Goal: Task Accomplishment & Management: Manage account settings

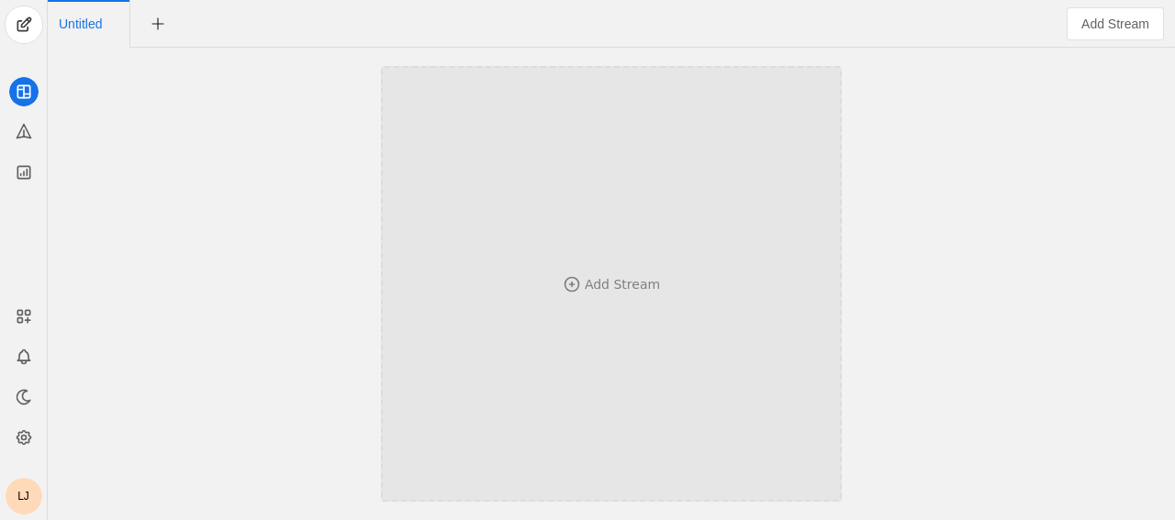
click at [649, 309] on div "Add Stream" at bounding box center [611, 284] width 340 height 256
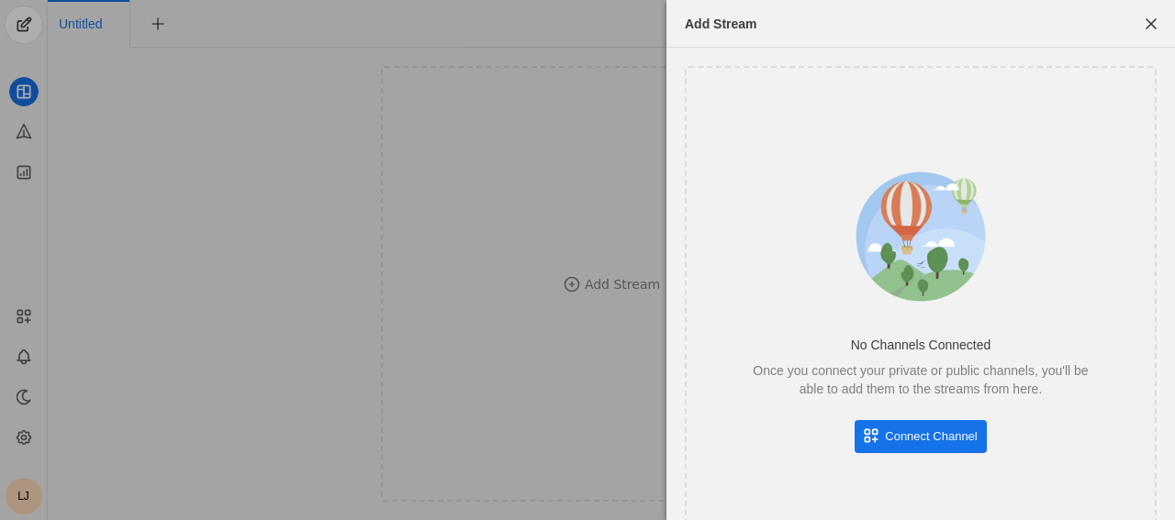
click at [872, 436] on span "undefined" at bounding box center [919, 436] width 131 height 33
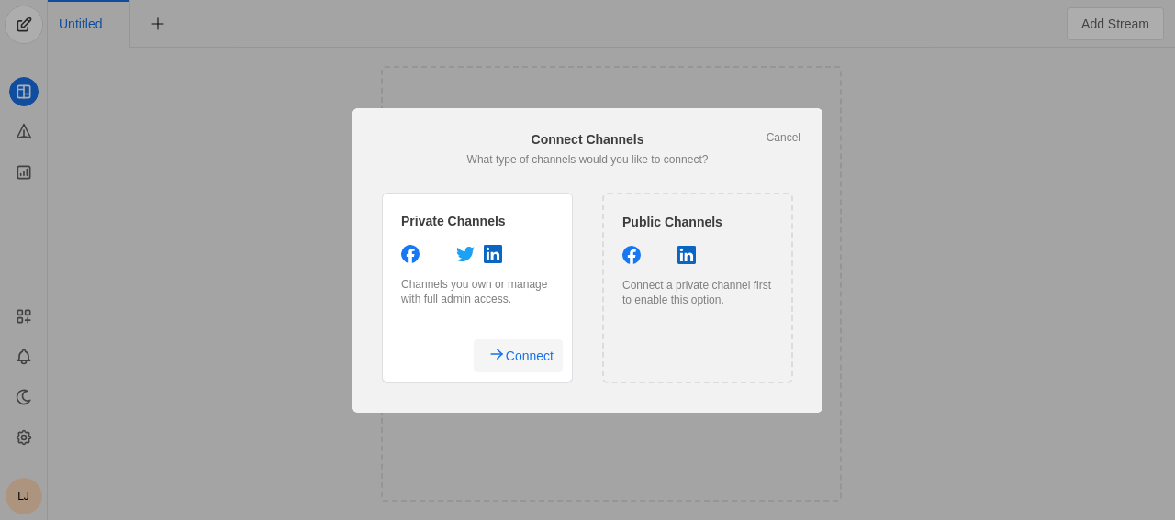
click at [506, 361] on span "undefined" at bounding box center [518, 356] width 89 height 33
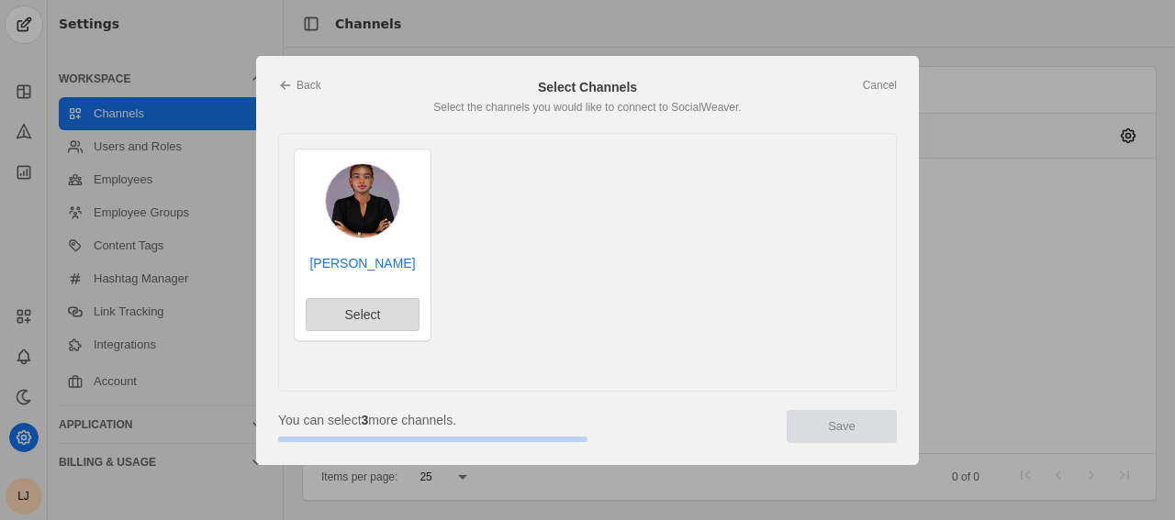
click at [366, 302] on span "undefined" at bounding box center [362, 314] width 112 height 31
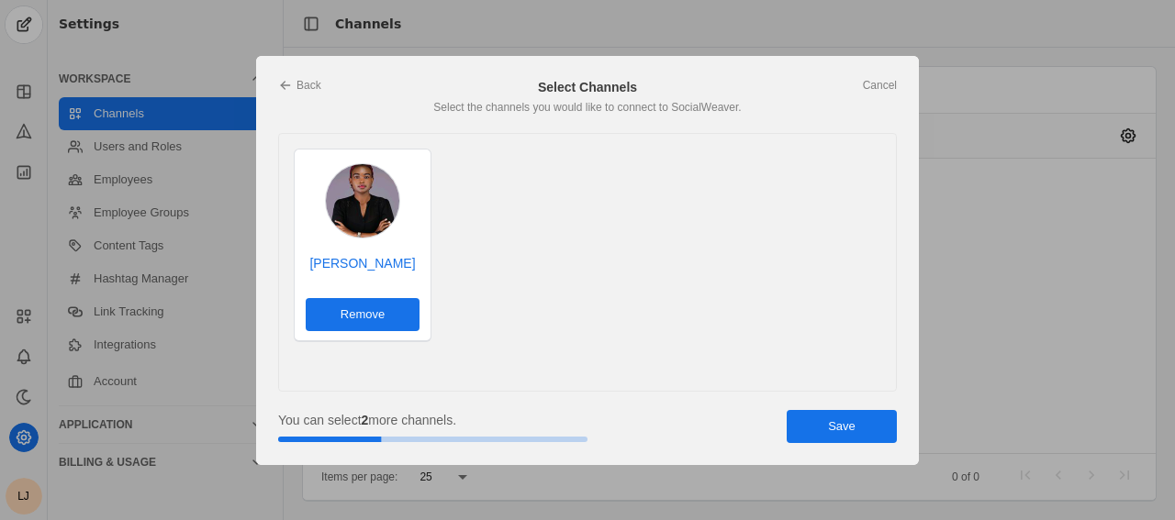
click at [875, 433] on span "undefined" at bounding box center [841, 426] width 110 height 33
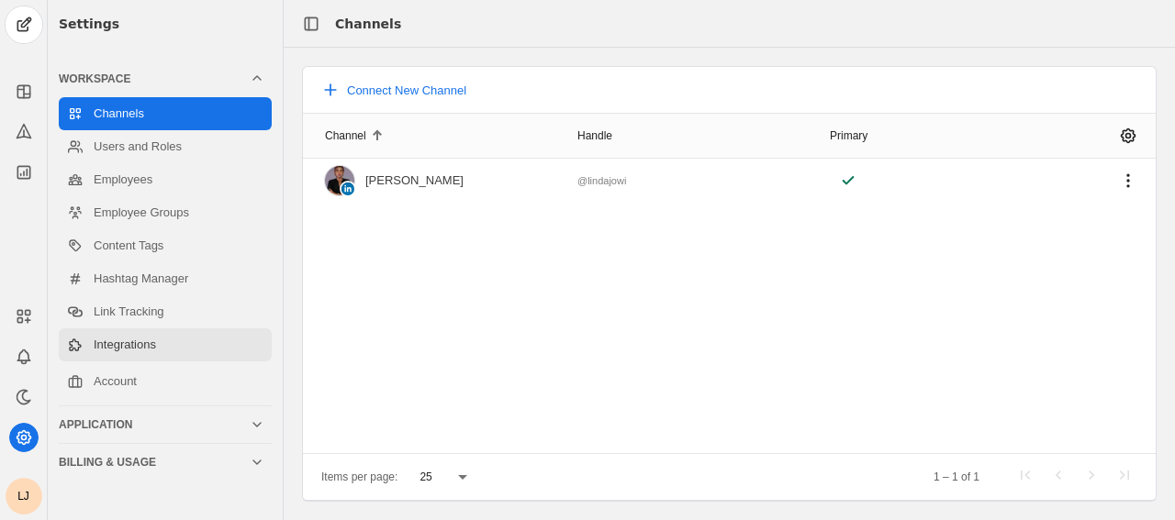
click at [179, 347] on link "Integrations" at bounding box center [165, 345] width 213 height 33
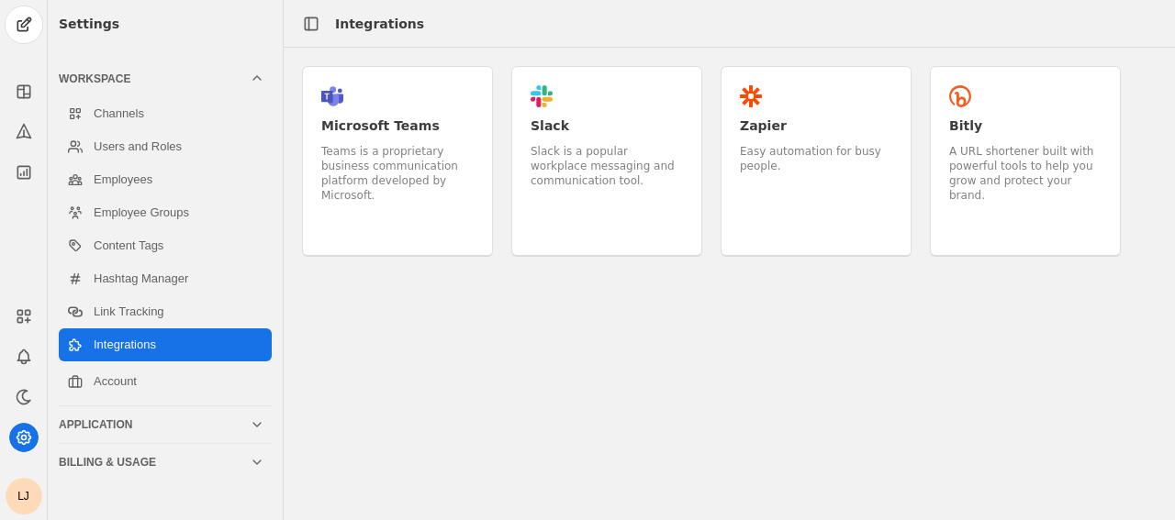
click at [566, 128] on div "Slack" at bounding box center [606, 126] width 152 height 18
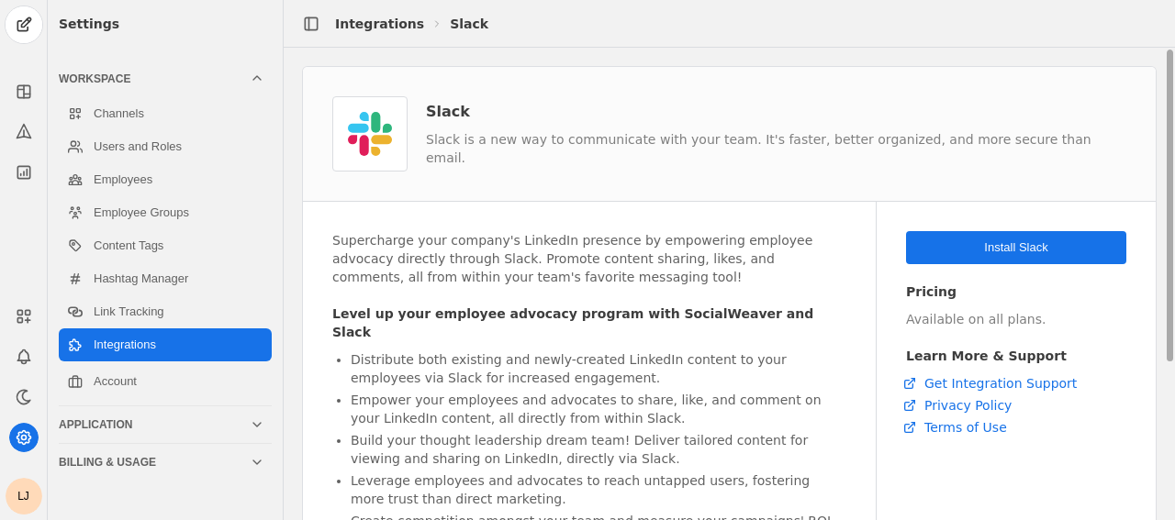
click at [975, 251] on span "undefined" at bounding box center [1016, 247] width 220 height 33
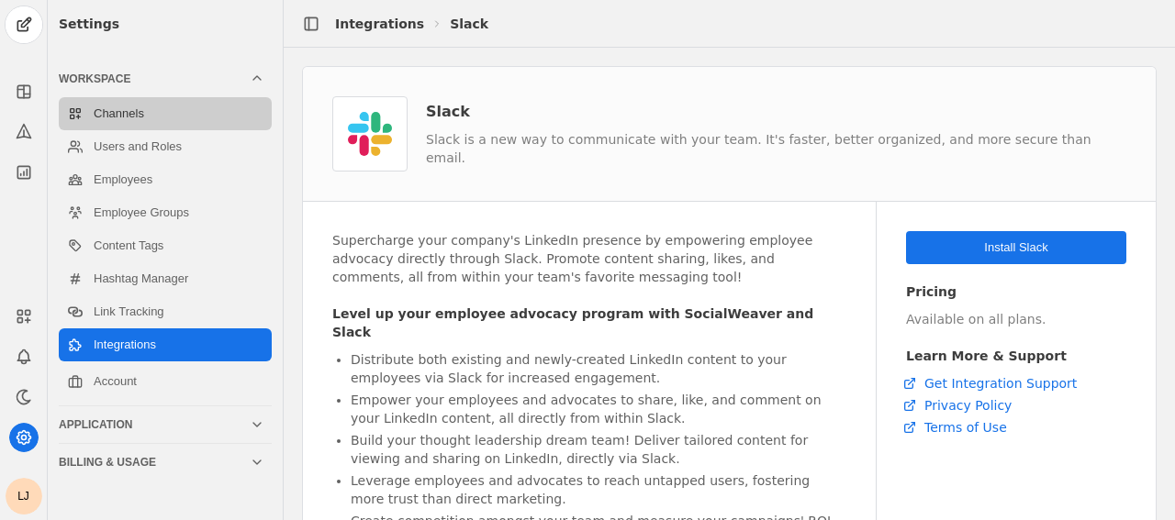
click at [158, 122] on link "Channels" at bounding box center [165, 113] width 213 height 33
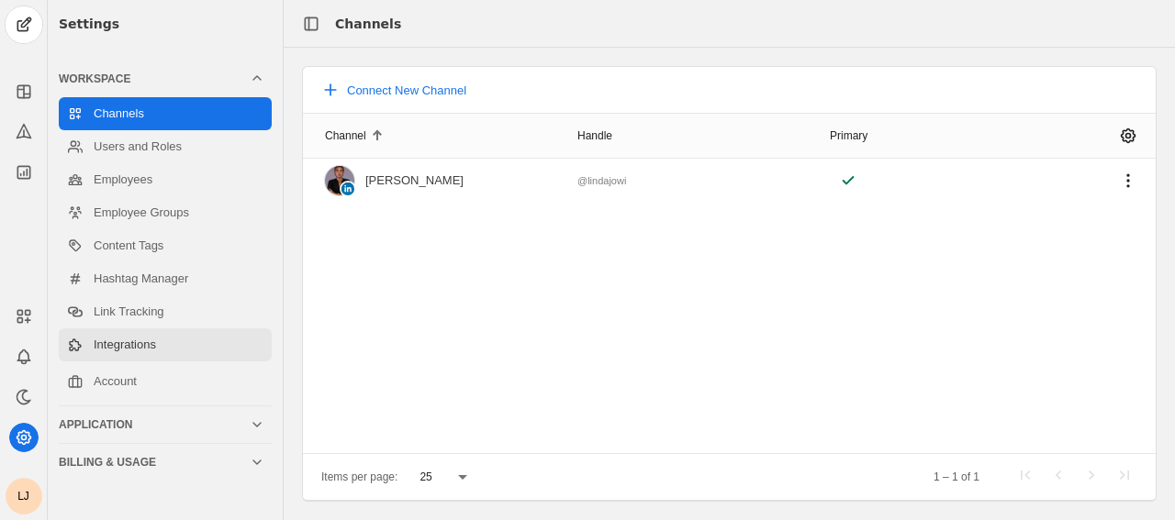
click at [144, 353] on link "Integrations" at bounding box center [165, 345] width 213 height 33
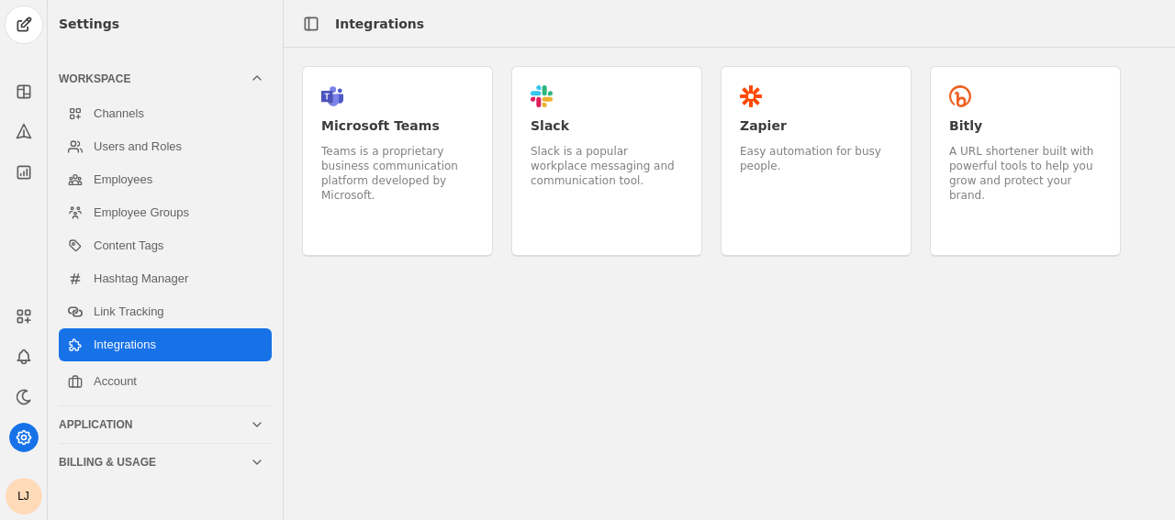
click at [577, 162] on div "Slack is a popular workplace messaging and communication tool." at bounding box center [606, 166] width 152 height 44
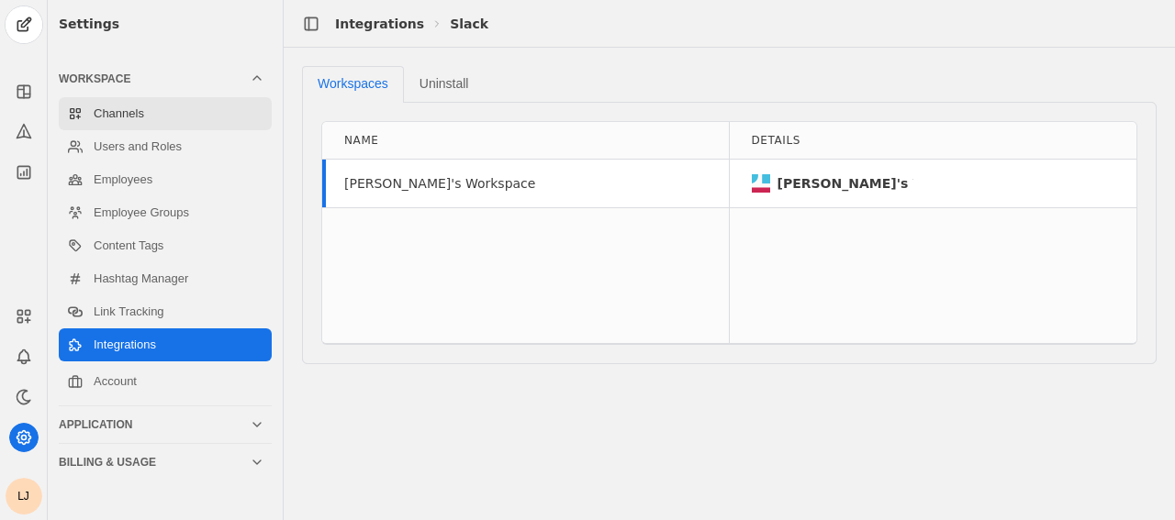
click at [150, 121] on link "Channels" at bounding box center [165, 113] width 213 height 33
